Goal: Task Accomplishment & Management: Use online tool/utility

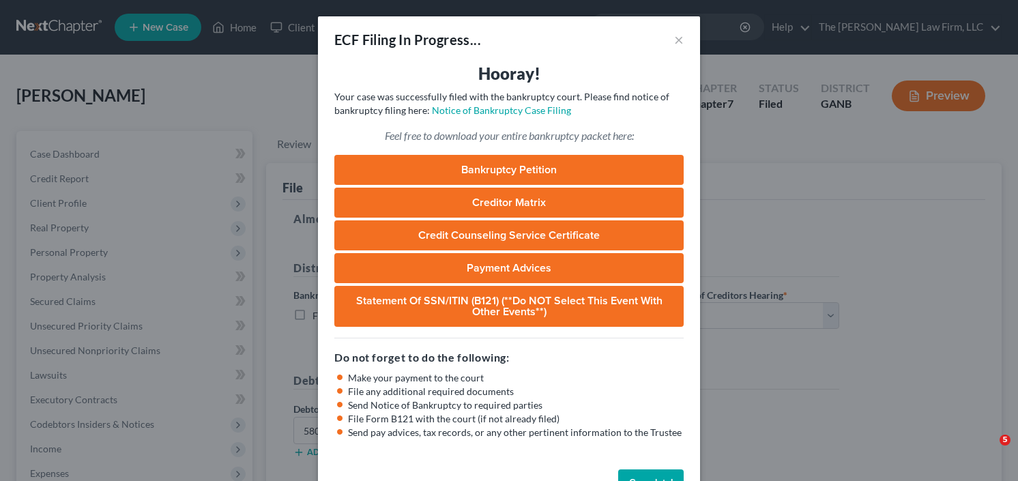
select select "0"
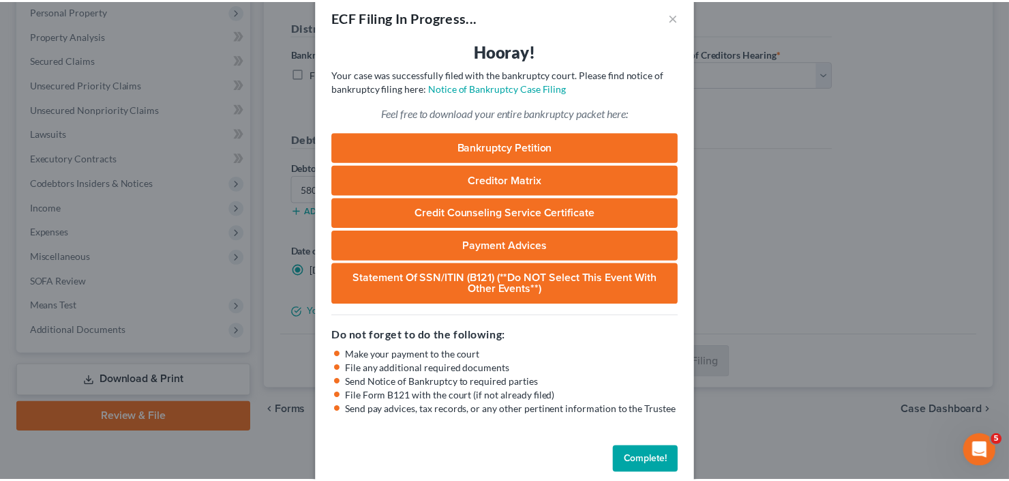
scroll to position [42, 0]
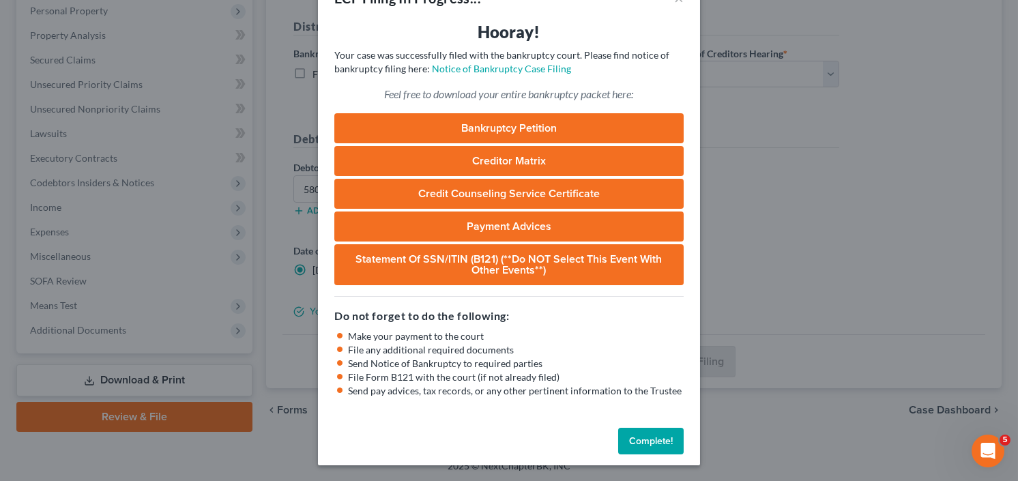
click at [644, 439] on button "Complete!" at bounding box center [650, 441] width 65 height 27
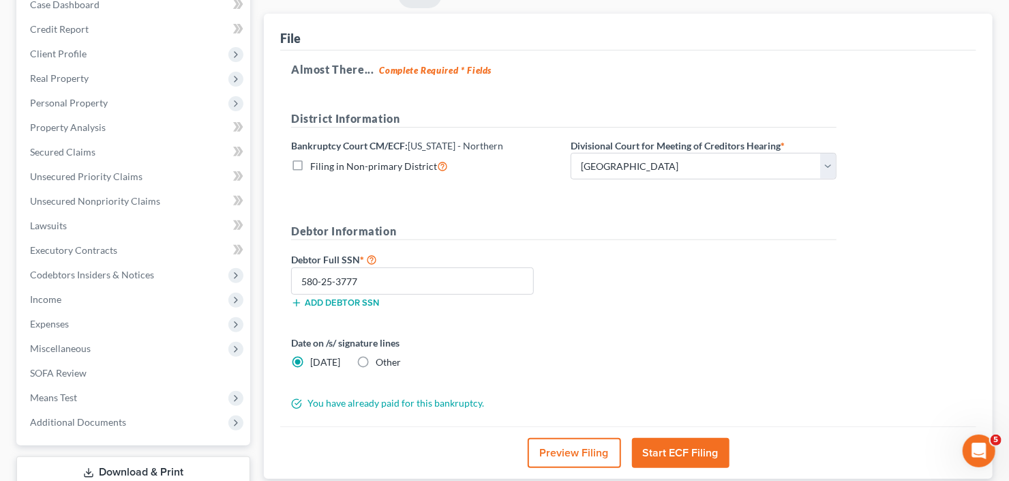
scroll to position [0, 0]
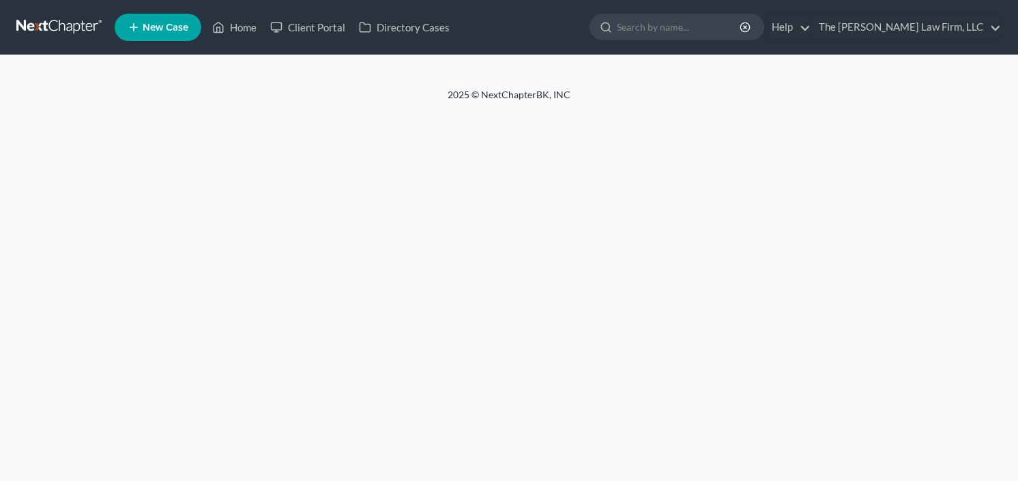
click at [726, 16] on input "search" at bounding box center [679, 26] width 125 height 25
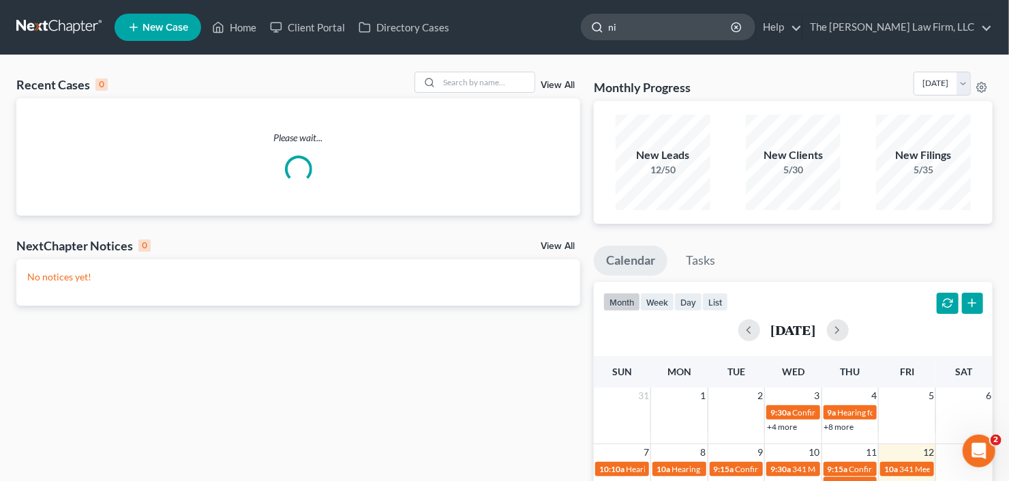
type input "[PERSON_NAME]"
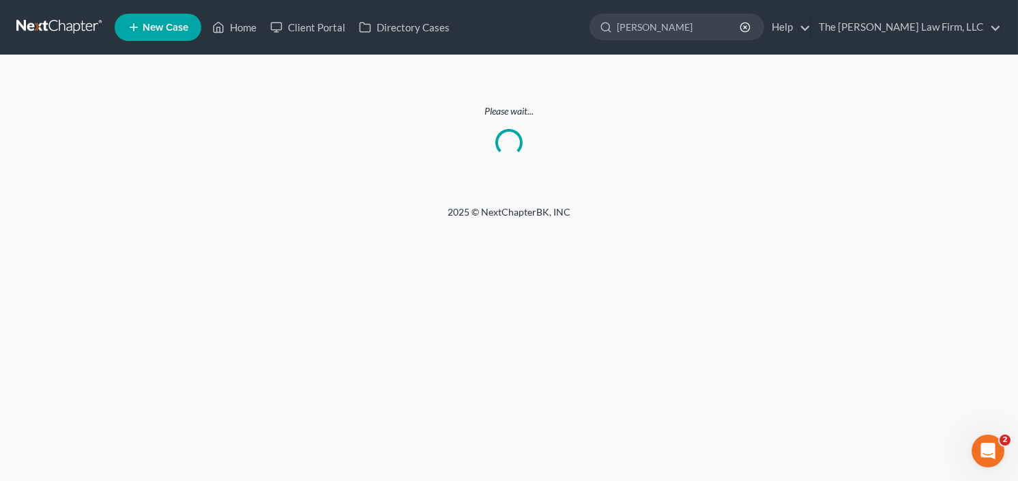
click at [71, 31] on link at bounding box center [59, 27] width 87 height 25
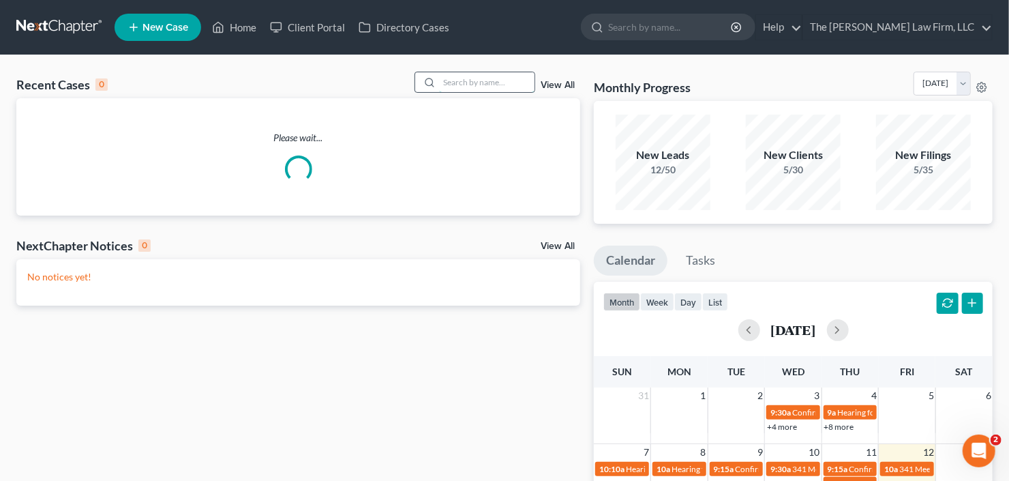
click at [466, 79] on input "search" at bounding box center [486, 82] width 95 height 20
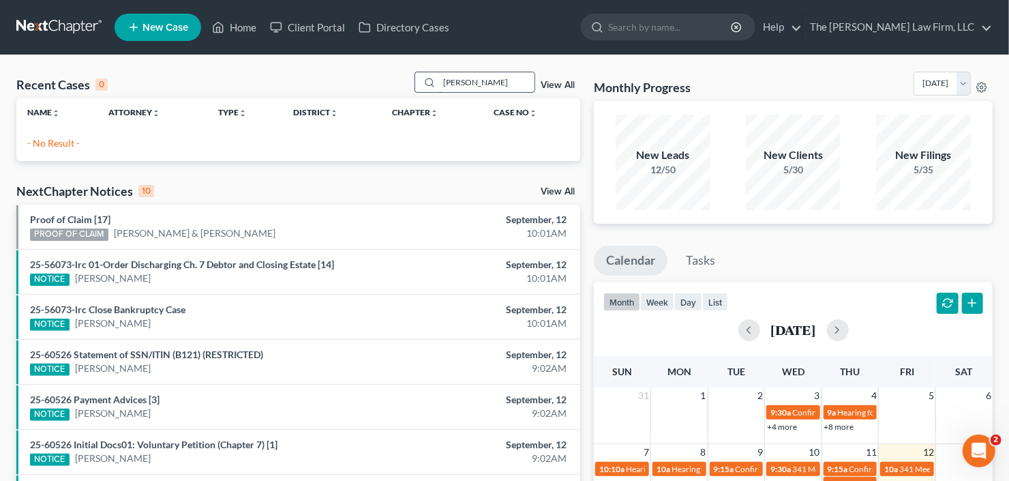
drag, startPoint x: 468, startPoint y: 86, endPoint x: 423, endPoint y: 91, distance: 45.3
click at [424, 91] on div "[PERSON_NAME]" at bounding box center [475, 82] width 121 height 21
type input "[PERSON_NAME]"
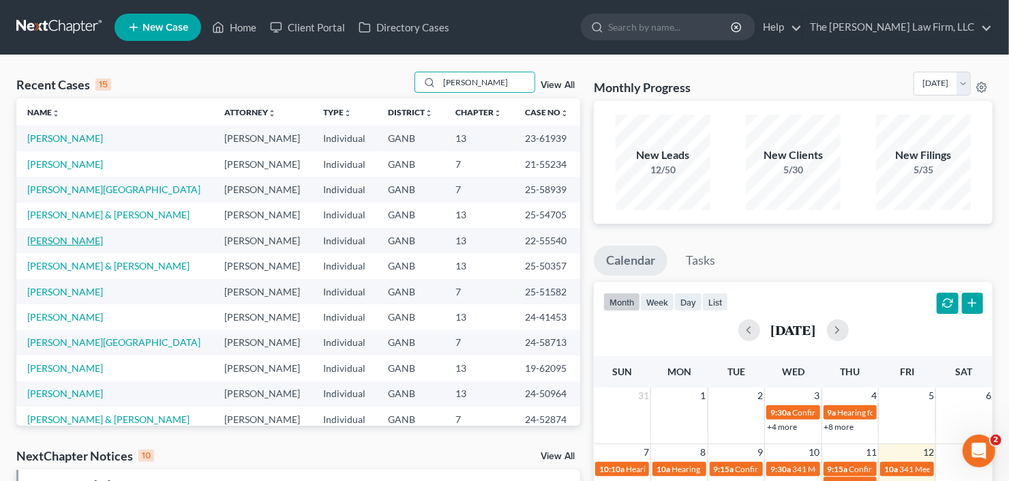
click at [53, 238] on link "Frix, Robert" at bounding box center [65, 241] width 76 height 12
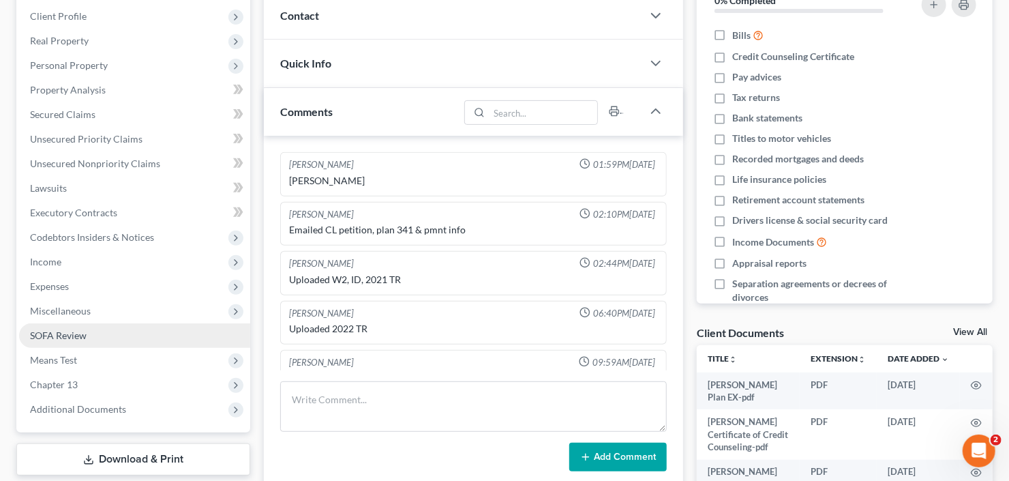
scroll to position [340, 0]
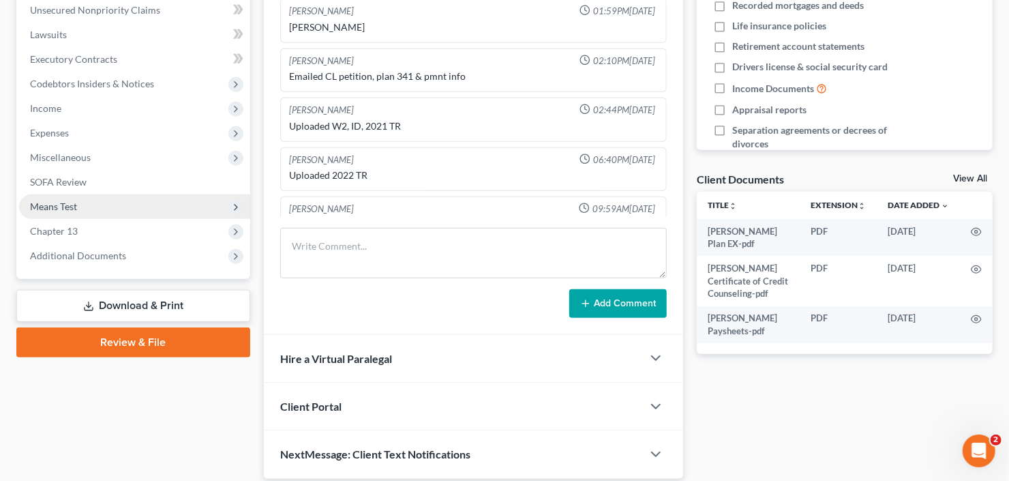
click at [95, 202] on span "Means Test" at bounding box center [134, 206] width 231 height 25
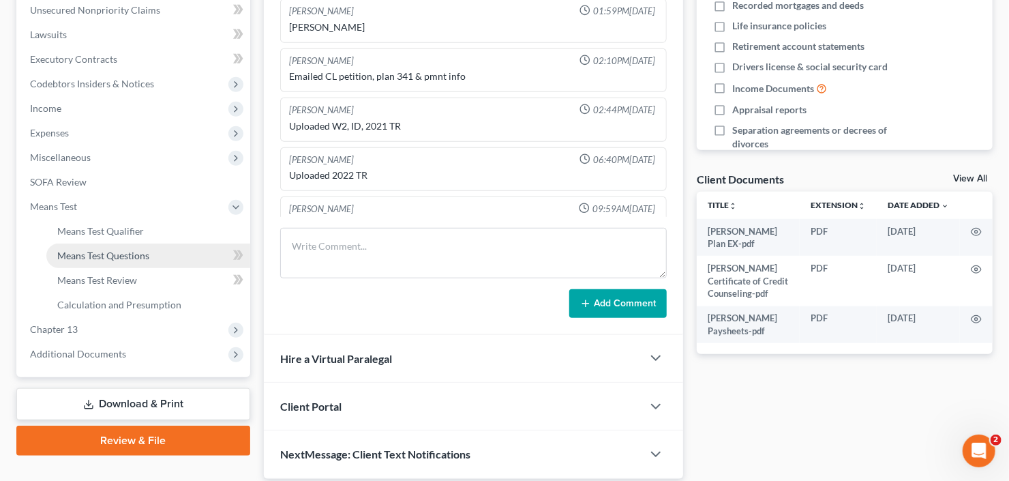
drag, startPoint x: 113, startPoint y: 252, endPoint x: 132, endPoint y: 247, distance: 19.0
click at [113, 252] on span "Means Test Questions" at bounding box center [103, 256] width 92 height 12
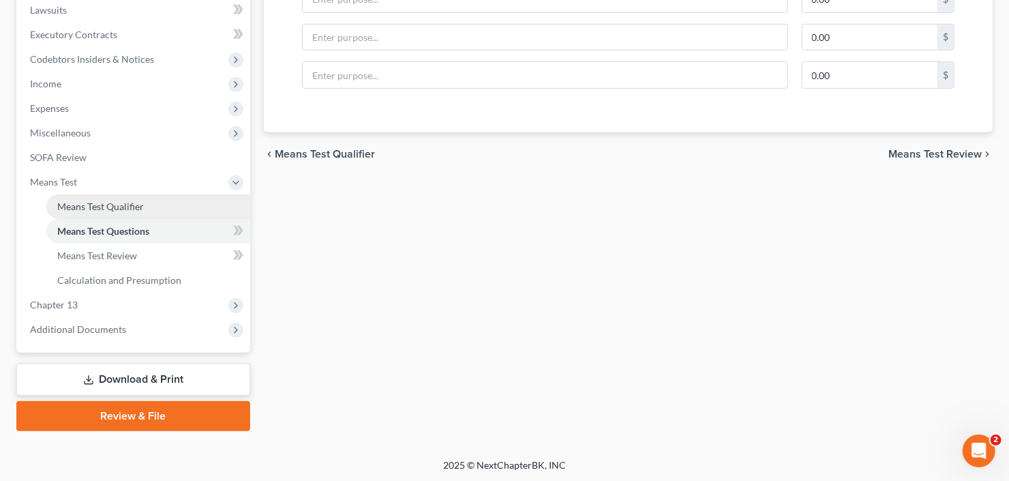
click at [104, 201] on span "Means Test Qualifier" at bounding box center [100, 207] width 87 height 12
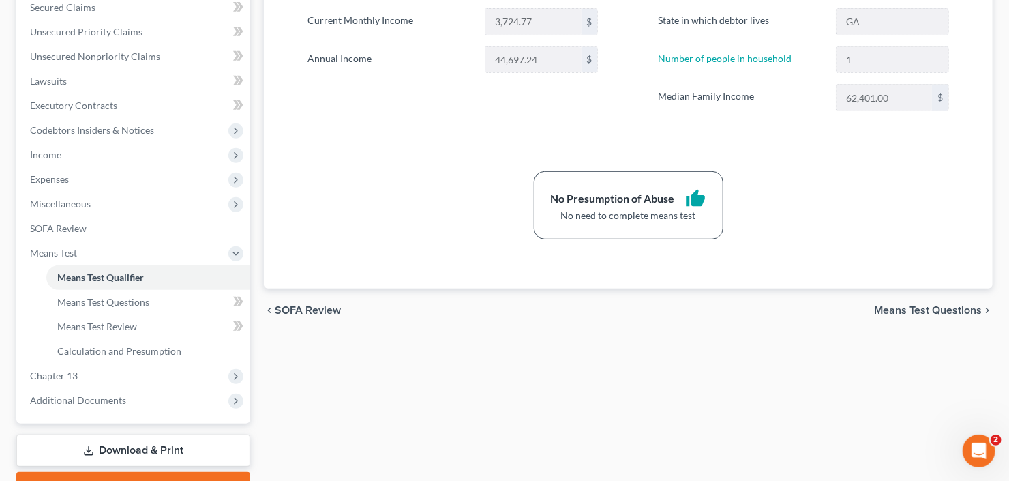
scroll to position [365, 0]
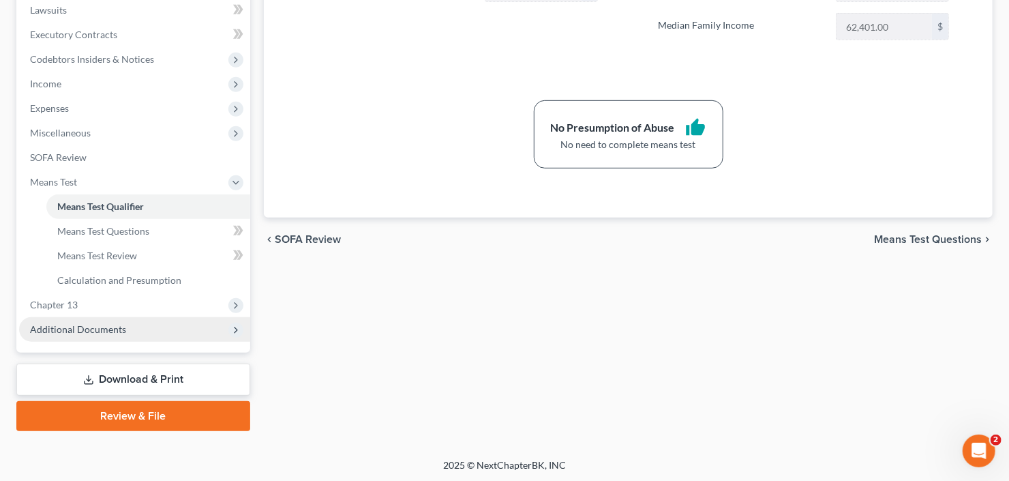
click at [81, 327] on span "Additional Documents" at bounding box center [78, 329] width 96 height 12
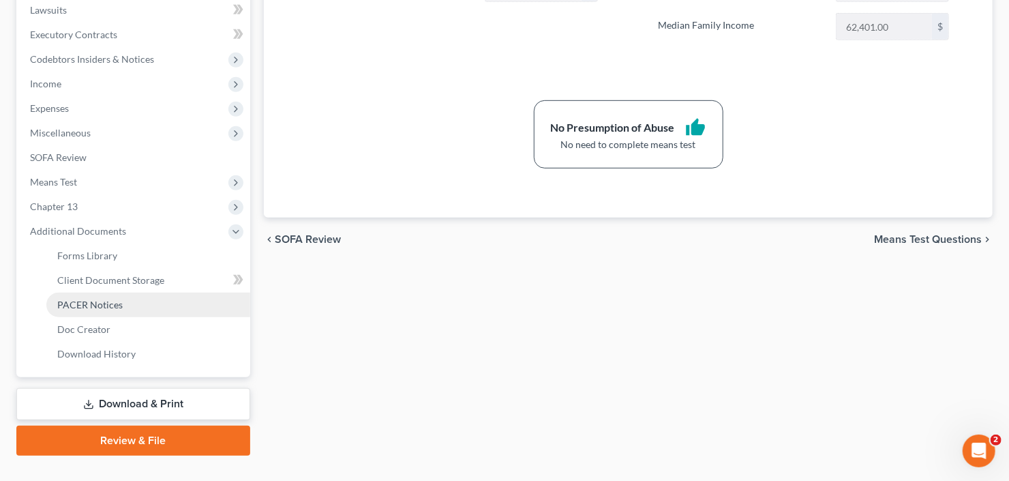
click at [93, 308] on span "PACER Notices" at bounding box center [89, 305] width 65 height 12
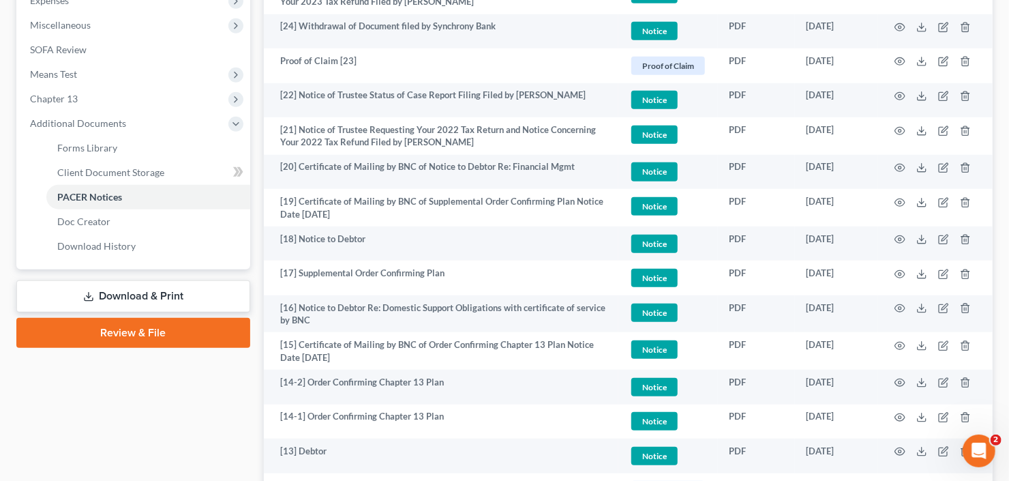
scroll to position [469, 0]
